Goal: Communication & Community: Answer question/provide support

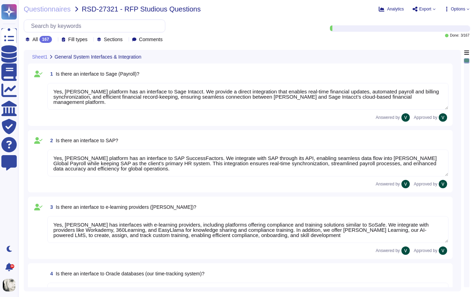
type textarea "Yes, [PERSON_NAME] platform has an interface to Sage Intacct. We provide a dire…"
type textarea "Yes, [PERSON_NAME] platform has an interface to SAP SuccessFactors. We integrat…"
type textarea "Yes, [PERSON_NAME] has interfaces with e-learning providers, including platform…"
type textarea "No, [PERSON_NAME] does not currently have a direct interface to Oracle database…"
type textarea "Yes, [PERSON_NAME] has interfaces with Microsoft Office programs like Word, Out…"
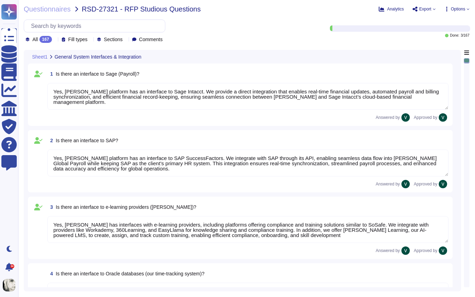
type textarea "Yes, [PERSON_NAME] platform has an interface with DATEV. These integrations may…"
type textarea "[PERSON_NAME] offers a wide range of interfaces and the ability to build custom…"
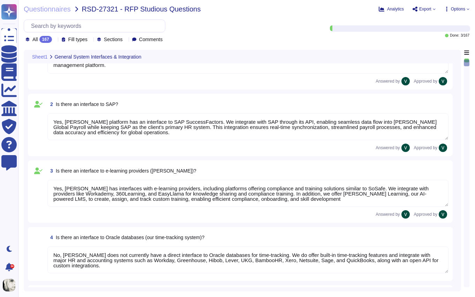
type textarea "Yes, [PERSON_NAME] platform has an API that enables clients to integrate their …"
type textarea "Data can be imported into [PERSON_NAME] system through several methods. We supp…"
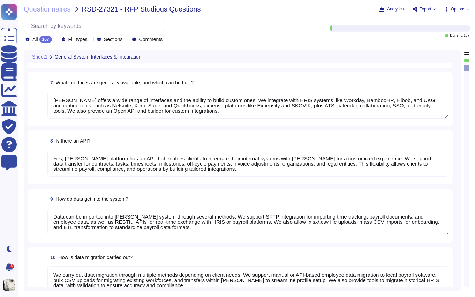
type textarea "We carry out data migration through multiple methods depending on client needs.…"
type textarea "Yes, we support importing data from Excel (XLSX). We enable mass uploads of emp…"
type textarea "We output reports through a wide range of customizable options. Reports can be …"
type textarea "[PERSON_NAME] system provides default KPIs and reports across finance, payroll,…"
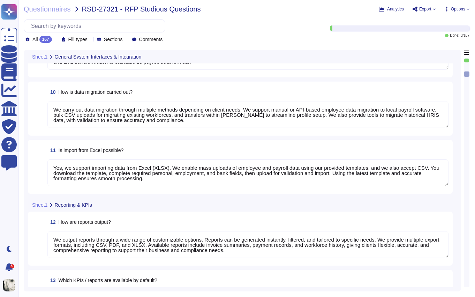
type textarea "[PERSON_NAME] reports are highly customizable to meet company-specific needs. W…"
type textarea "Yes, reports from [PERSON_NAME] can be exported to Excel in XLSX format, as wel…"
type textarea "Yes, we have a structured process for ongoing changes through continuous compli…"
type textarea "Our servers are located in the [GEOGRAPHIC_DATA], with primary storage in [GEOG…"
type textarea "Our data is primarily hosted in the European Union, with primary storage in [GE…"
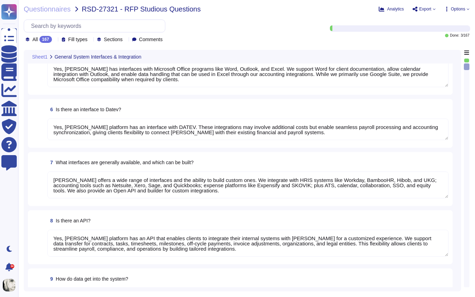
type textarea "Yes, [PERSON_NAME] has interfaces with e-learning providers, including platform…"
type textarea "No, [PERSON_NAME] does not currently have a direct interface to Oracle database…"
type textarea "Yes, [PERSON_NAME] has interfaces with Microsoft Office programs like Word, Out…"
type textarea "Yes, [PERSON_NAME] platform has an interface with DATEV. These integrations may…"
type textarea "[PERSON_NAME] offers a wide range of interfaces and the ability to build custom…"
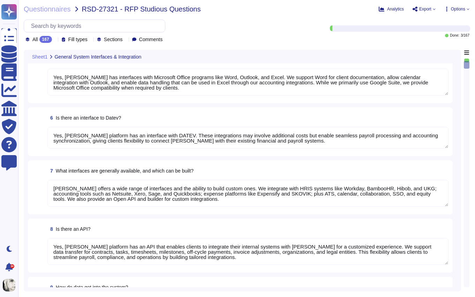
scroll to position [85, 0]
type textarea "Yes, [PERSON_NAME] platform has an interface to Sage Intacct. We provide a dire…"
type textarea "Yes, [PERSON_NAME] platform has an interface to SAP SuccessFactors. We integrat…"
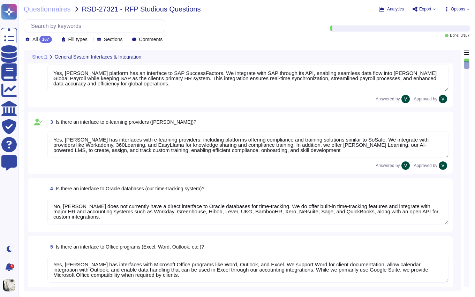
scroll to position [0, 0]
